Goal: Information Seeking & Learning: Learn about a topic

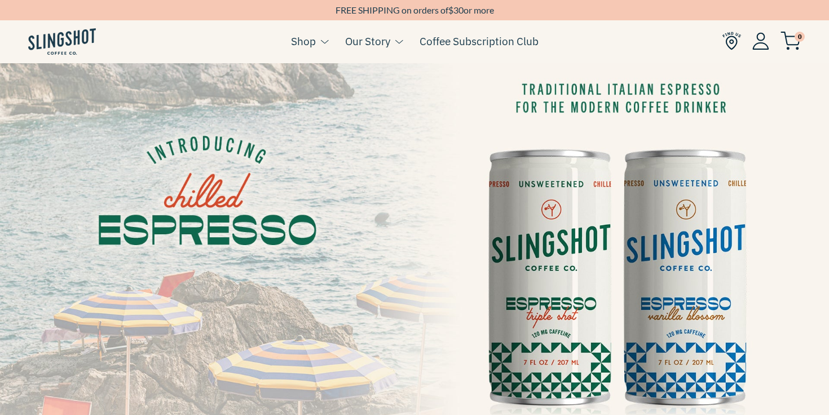
scroll to position [27, 0]
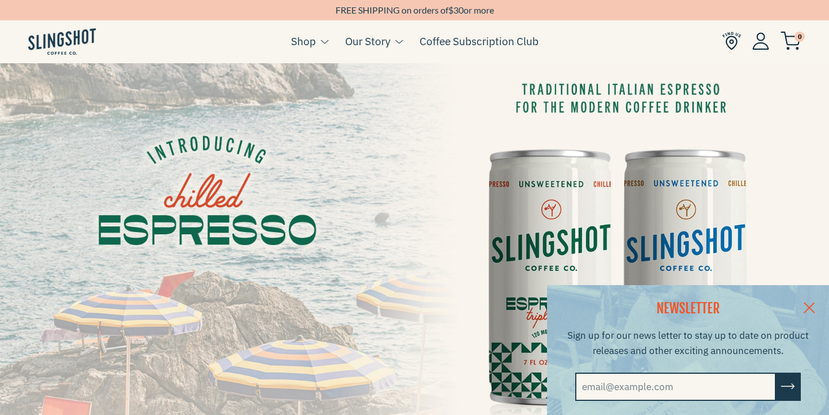
click at [807, 311] on link at bounding box center [809, 306] width 39 height 43
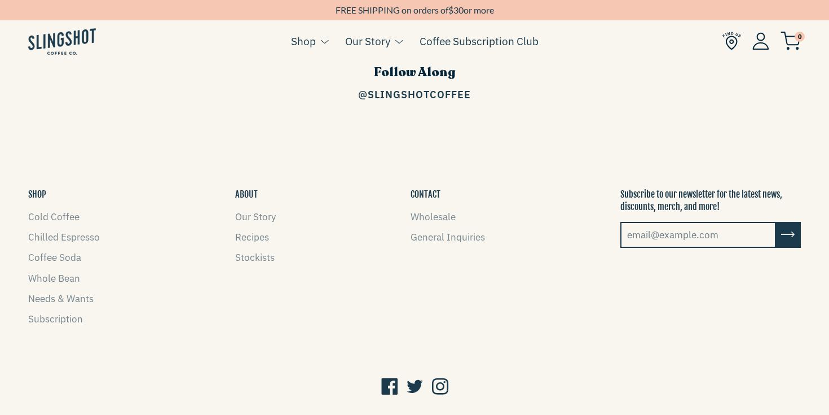
scroll to position [1660, 0]
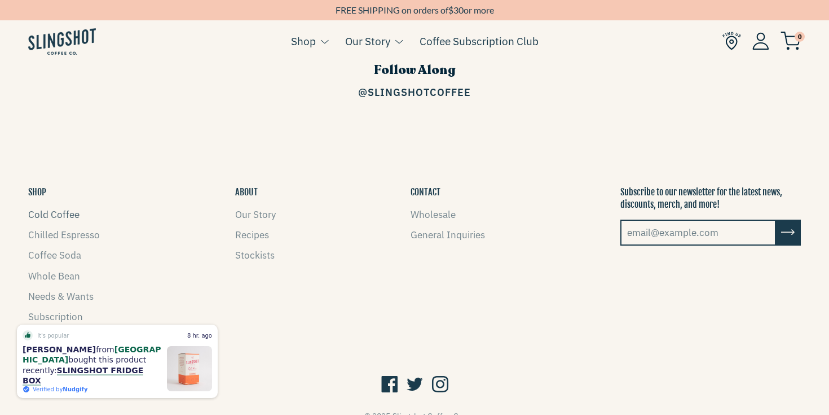
click at [47, 208] on link "Cold Coffee" at bounding box center [53, 214] width 51 height 12
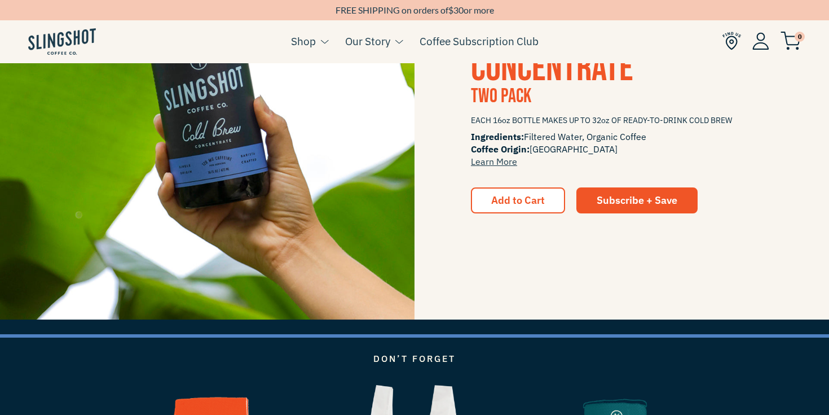
scroll to position [1603, 0]
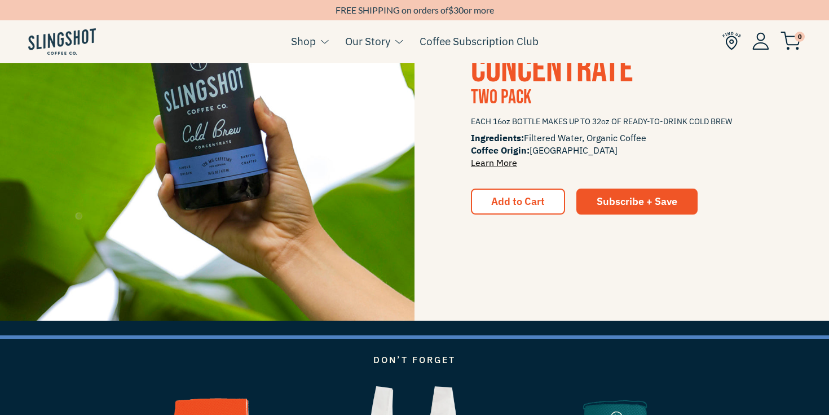
click at [497, 161] on link "Learn More" at bounding box center [494, 162] width 46 height 11
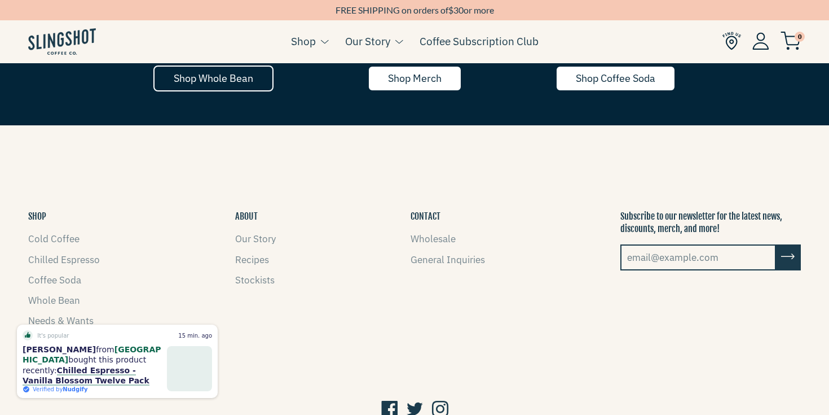
scroll to position [2103, 0]
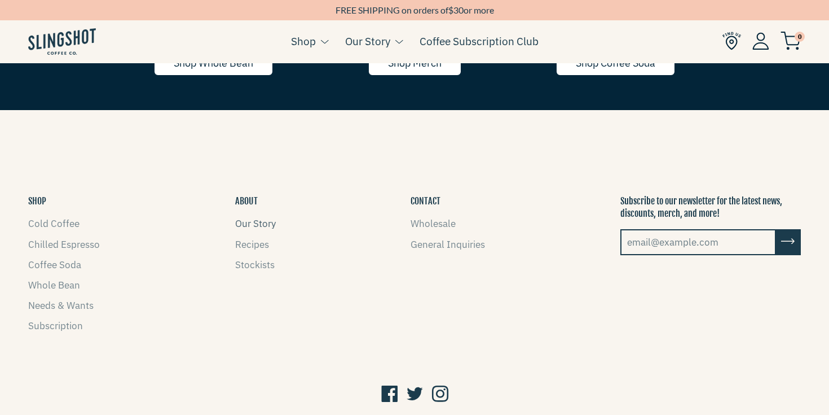
click at [245, 224] on link "Our Story" at bounding box center [255, 223] width 41 height 12
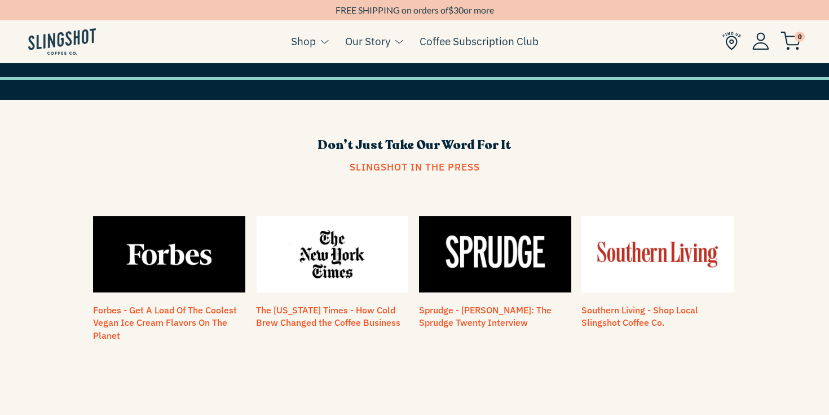
scroll to position [821, 0]
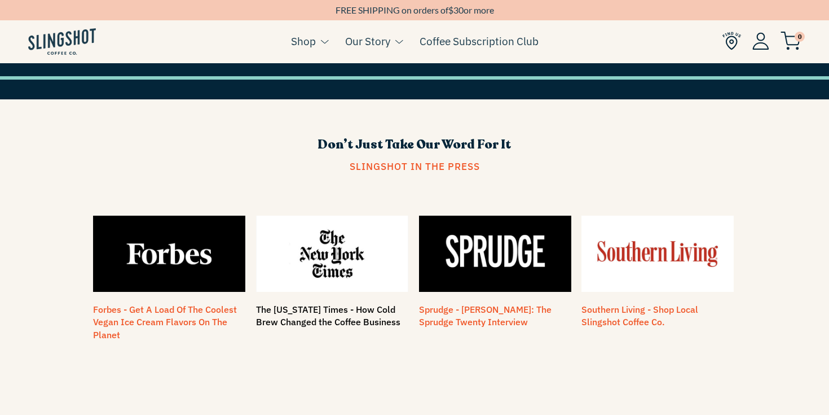
click at [368, 307] on link "The [US_STATE] Times - How Cold Brew Changed the Coffee Business" at bounding box center [328, 315] width 144 height 24
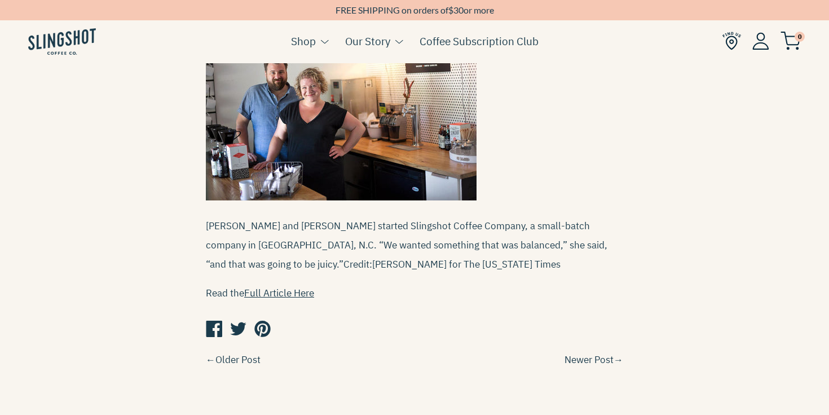
scroll to position [403, 0]
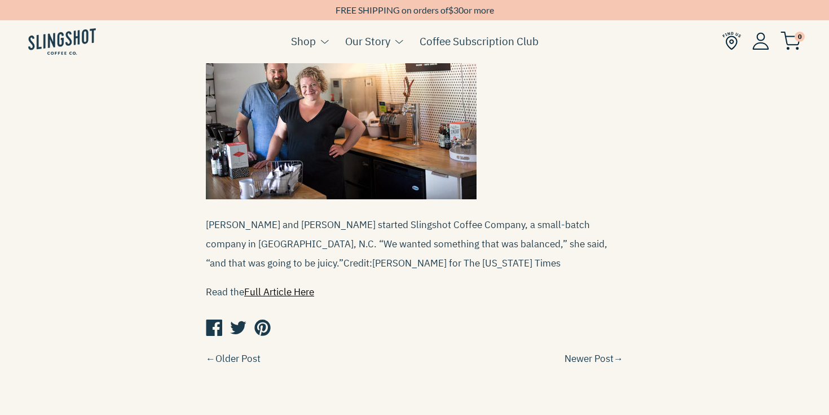
click at [277, 285] on link "Full Article Here" at bounding box center [279, 291] width 70 height 12
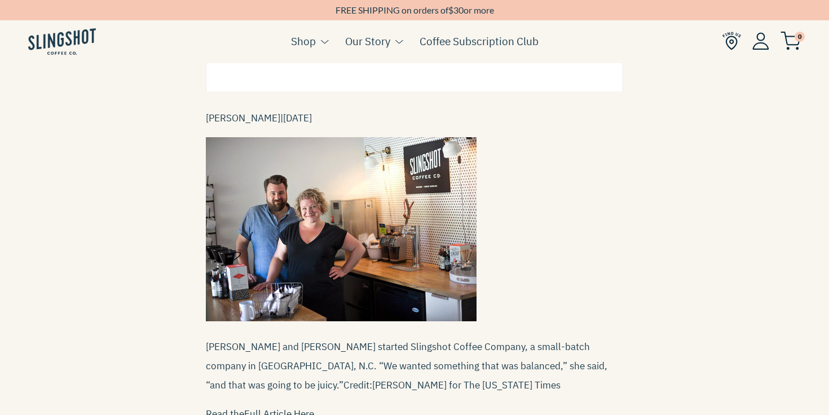
scroll to position [279, 0]
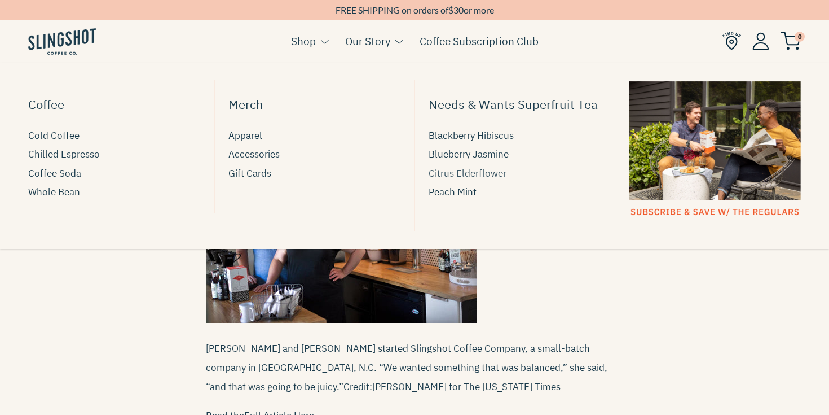
click at [460, 170] on span "Citrus Elderflower" at bounding box center [468, 173] width 78 height 15
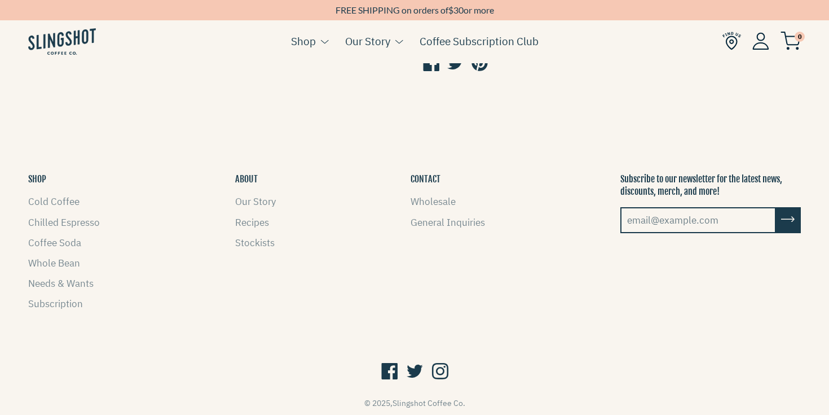
scroll to position [749, 0]
click at [80, 283] on link "Needs & Wants" at bounding box center [60, 283] width 65 height 12
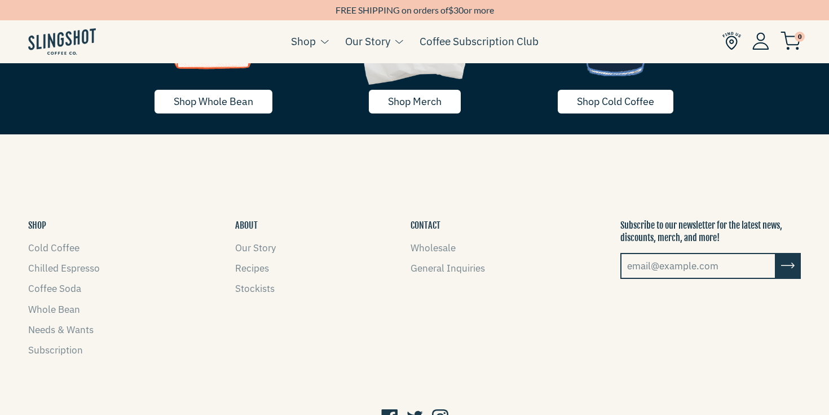
scroll to position [2043, 0]
